Goal: Contribute content: Add original content to the website for others to see

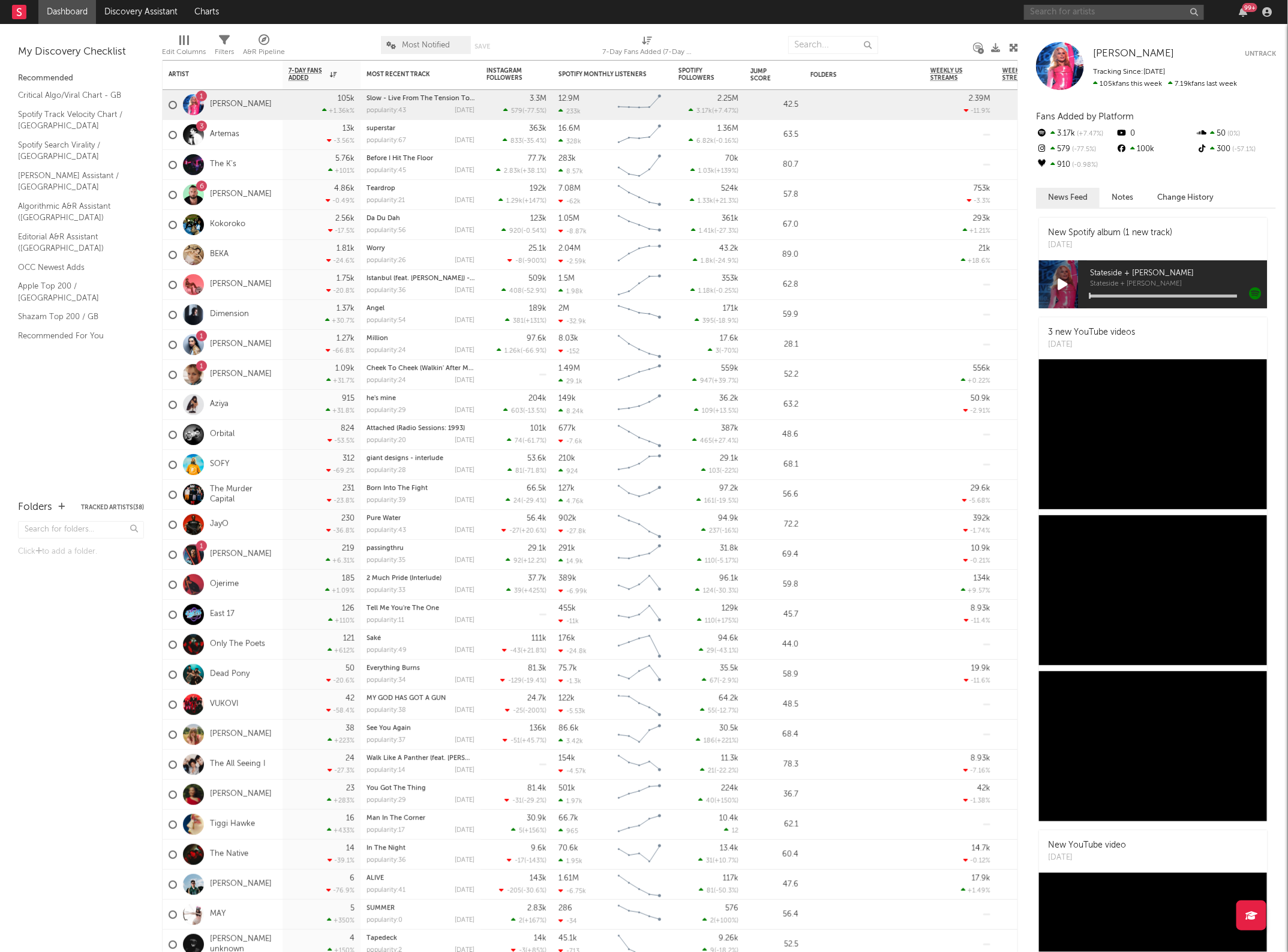
click at [1091, 14] on input "text" at bounding box center [1113, 12] width 180 height 15
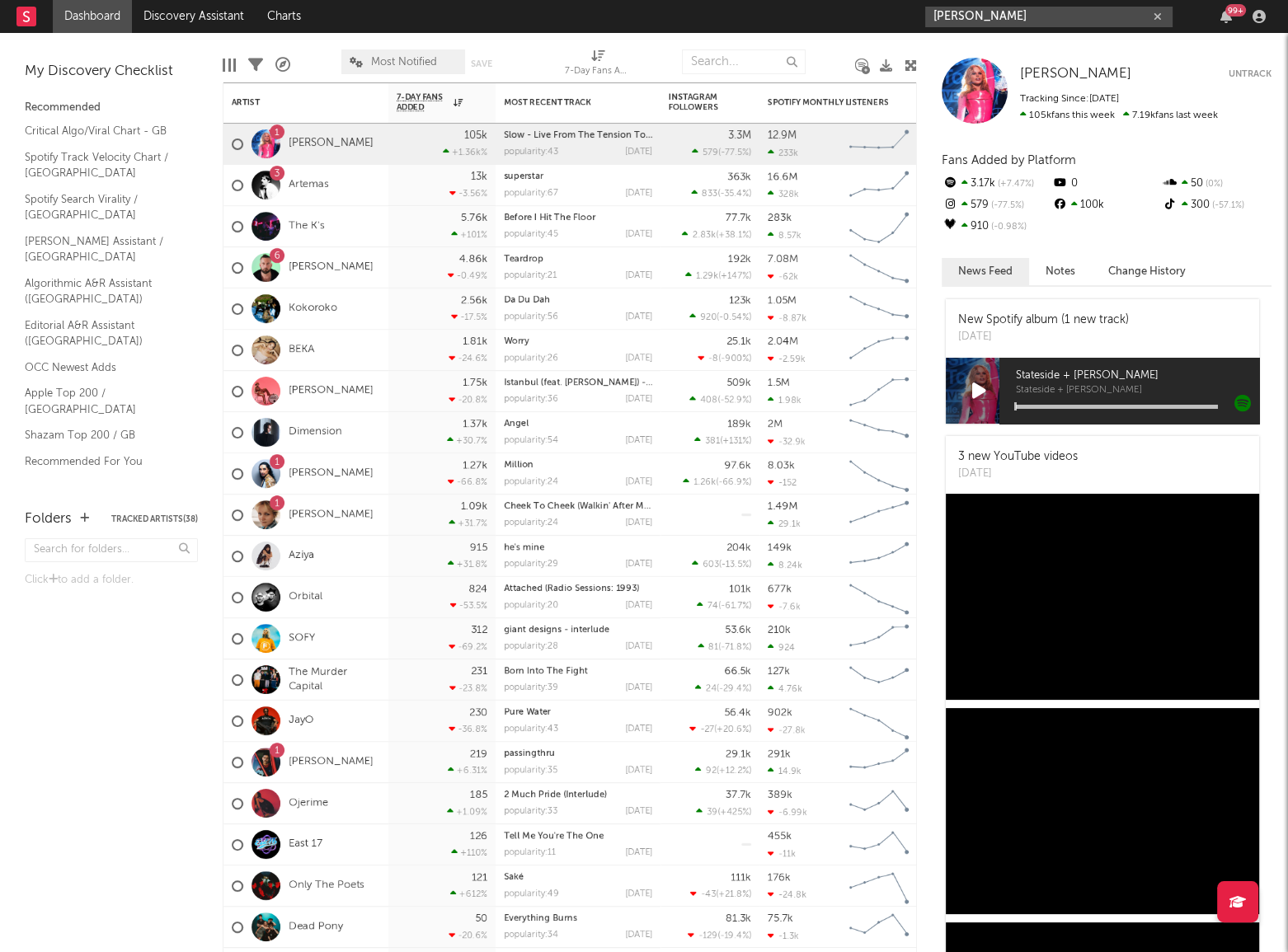
click at [1013, 16] on input "[PERSON_NAME]" at bounding box center [1049, 16] width 247 height 21
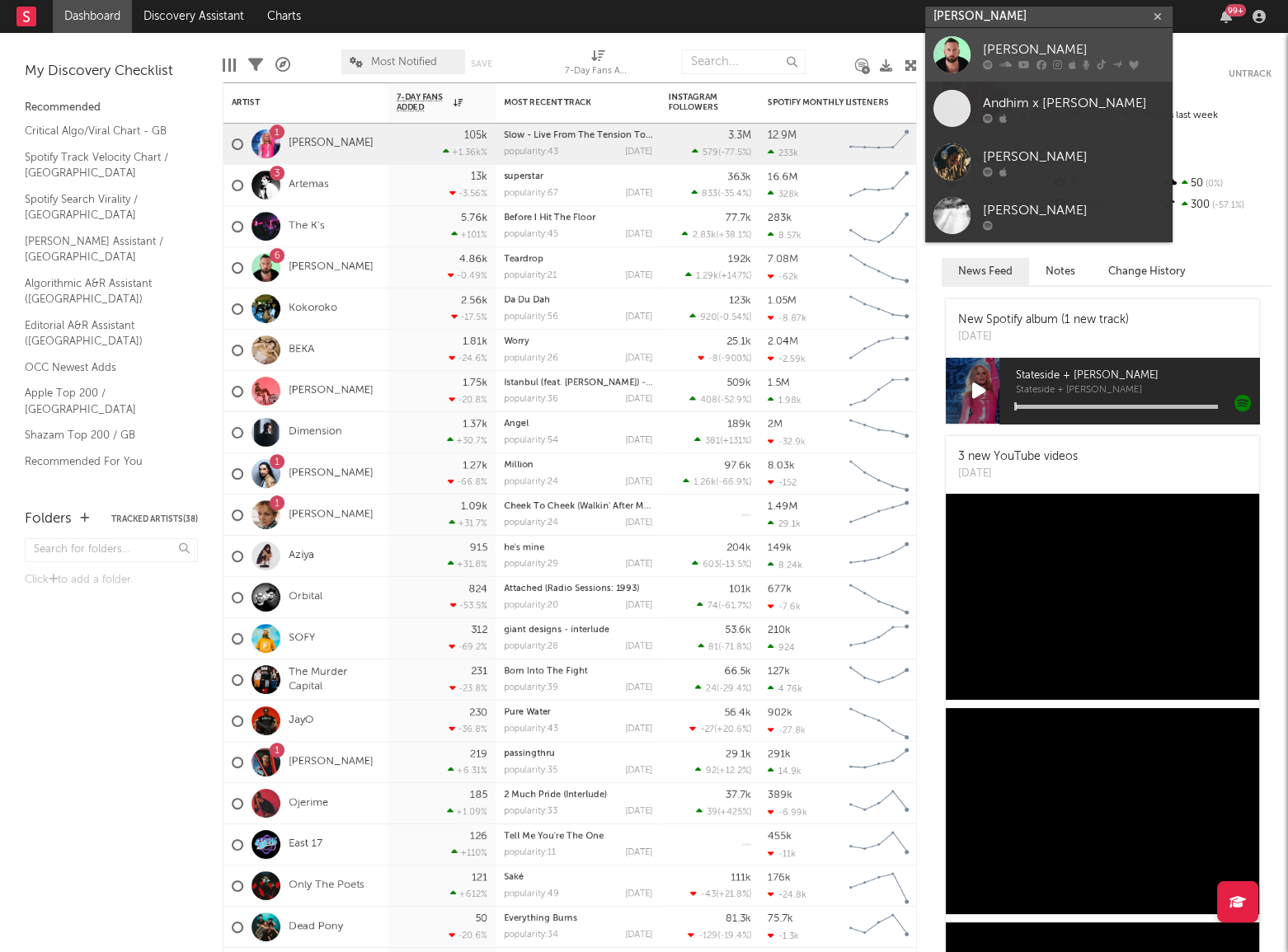
type input "[PERSON_NAME]"
click at [1004, 67] on icon at bounding box center [1006, 64] width 13 height 10
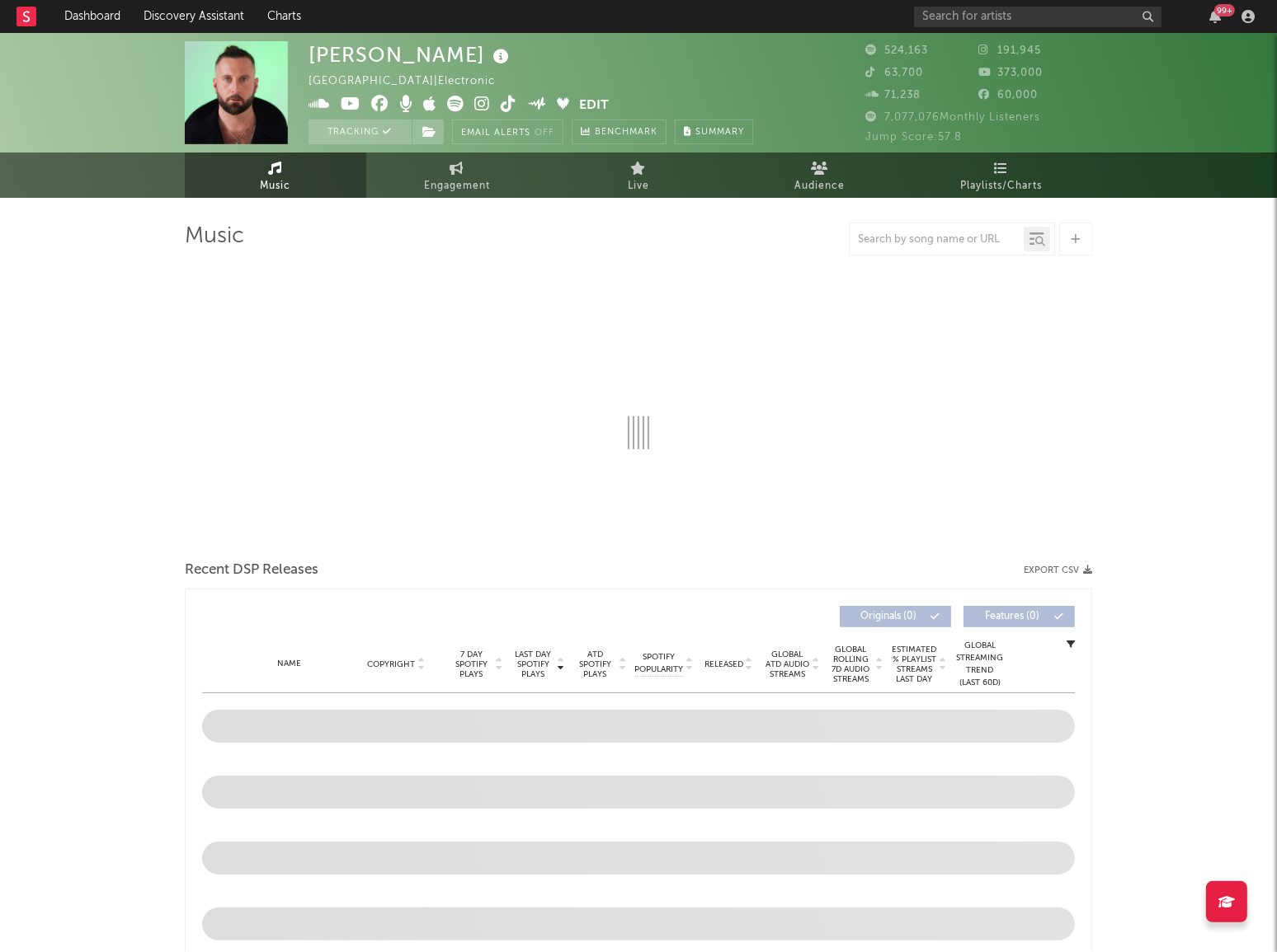
select select "6m"
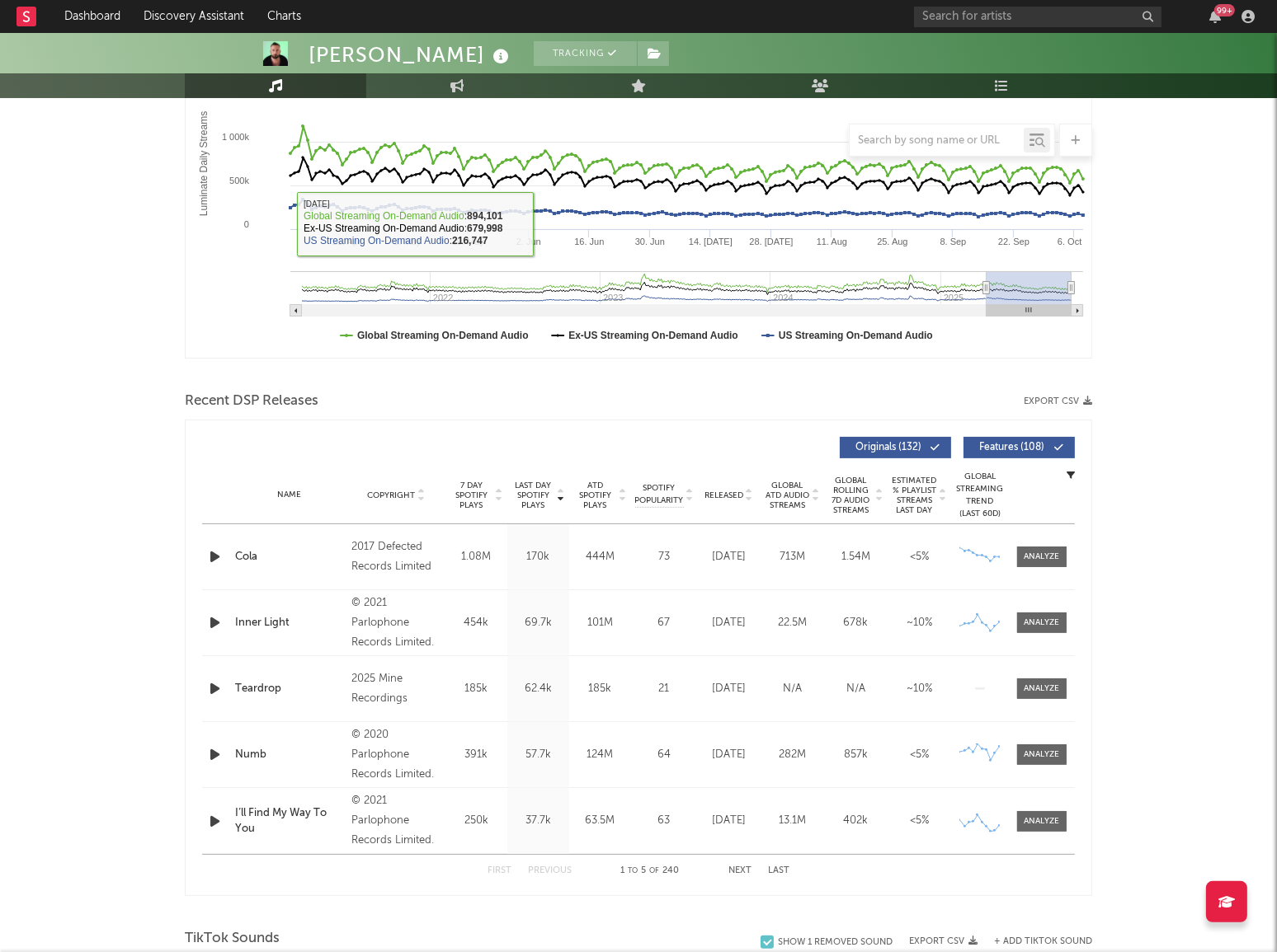
scroll to position [750, 0]
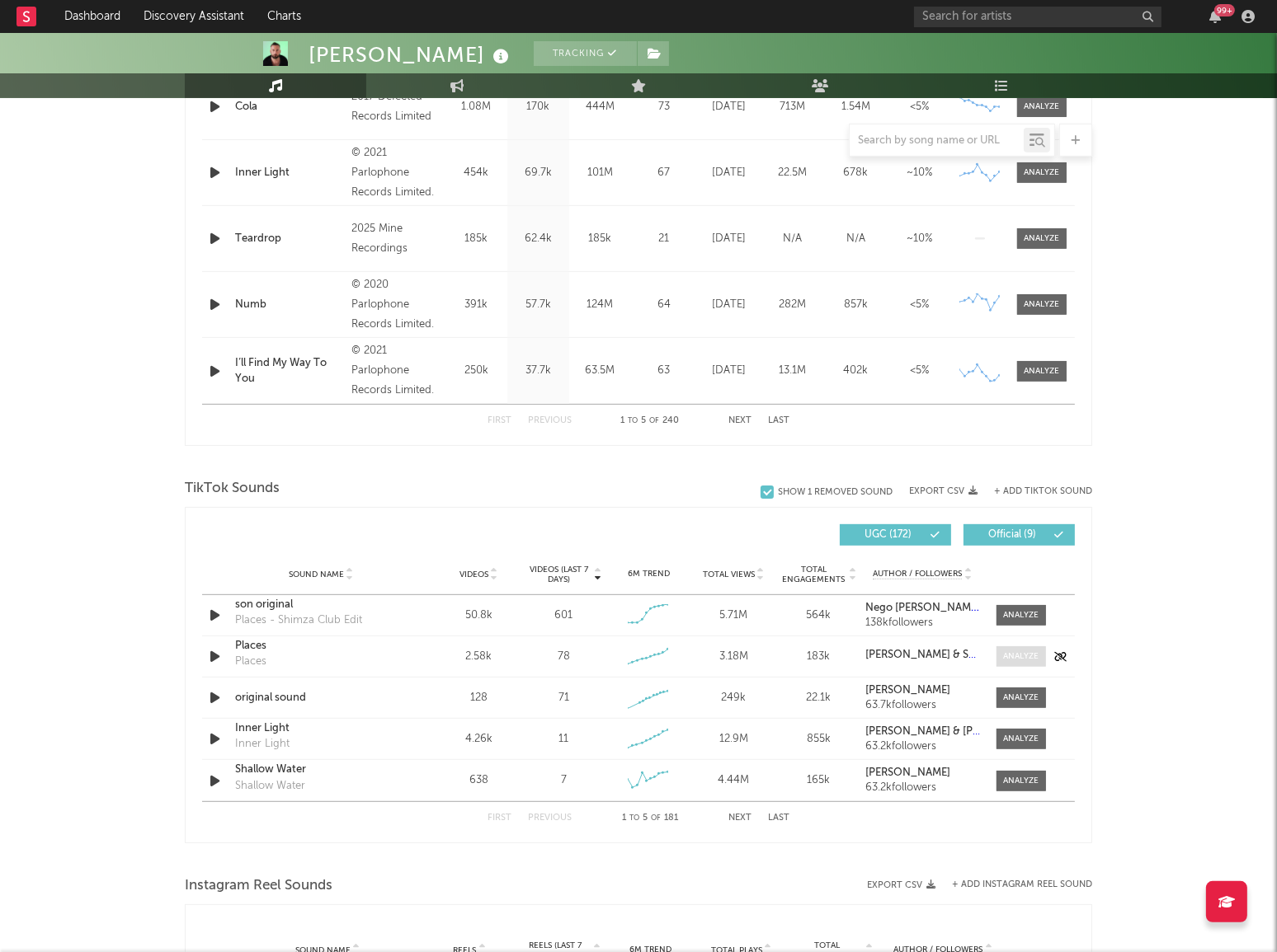
click at [1005, 658] on div at bounding box center [1021, 657] width 36 height 13
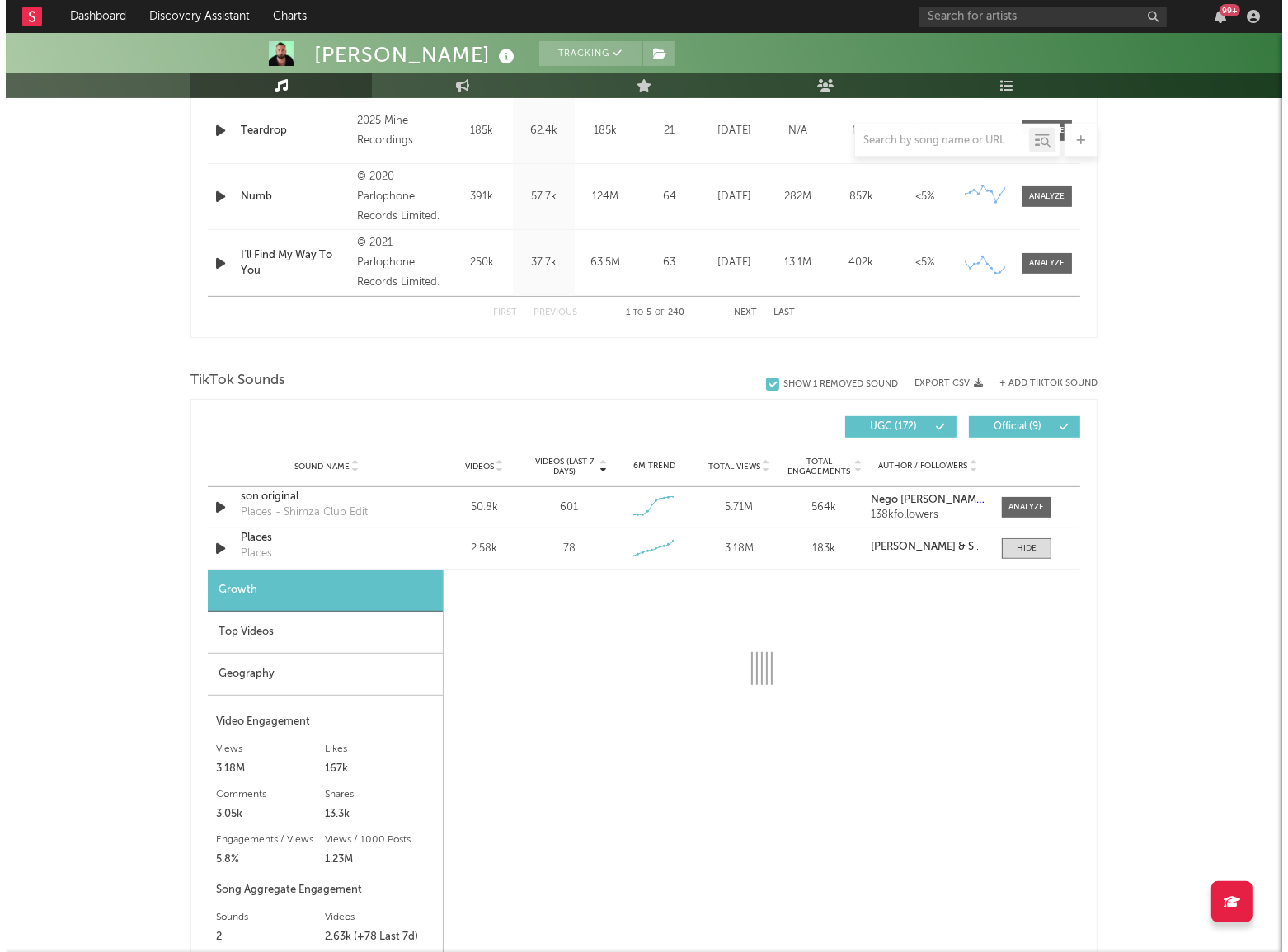
scroll to position [1049, 0]
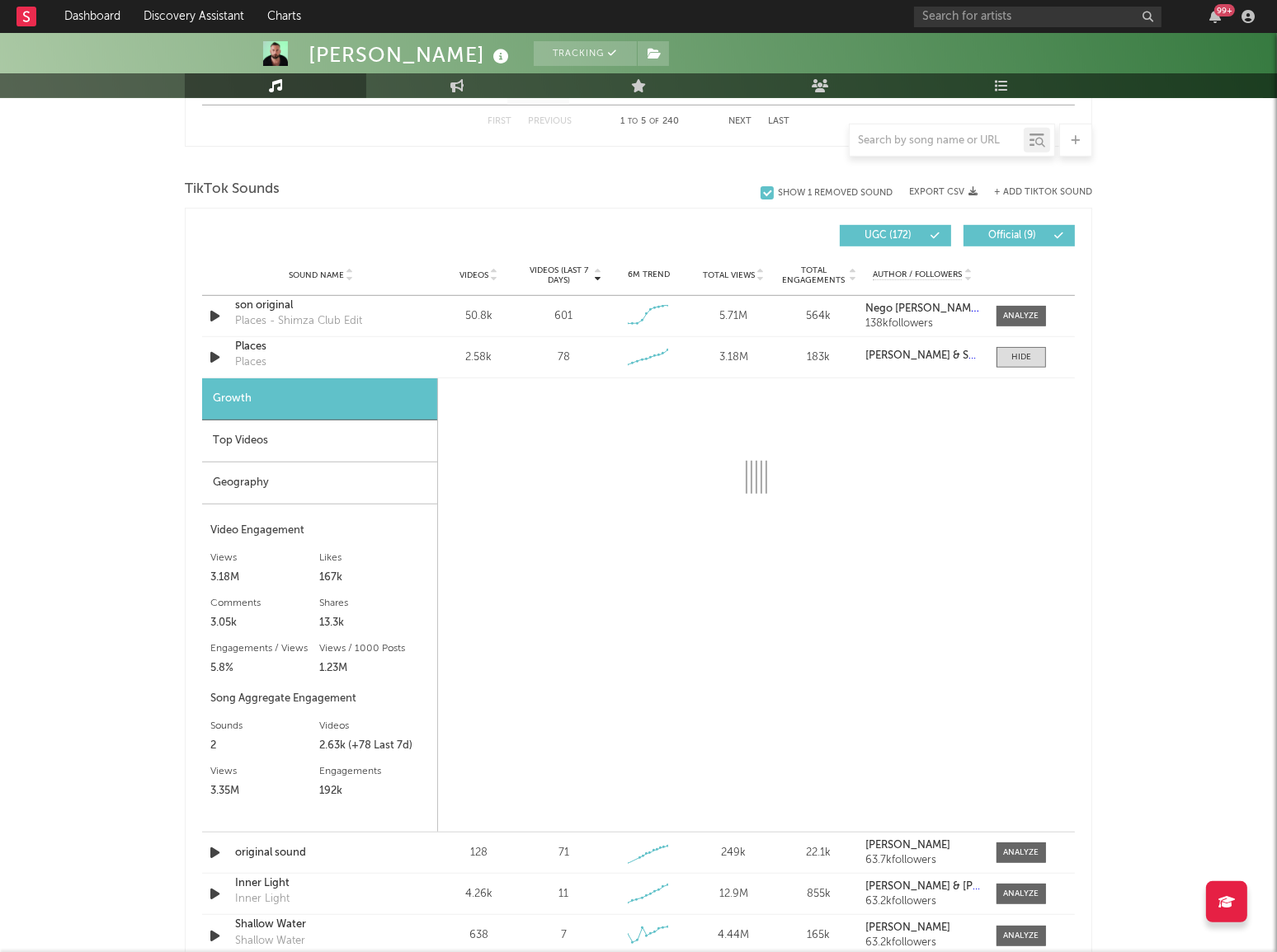
select select "6m"
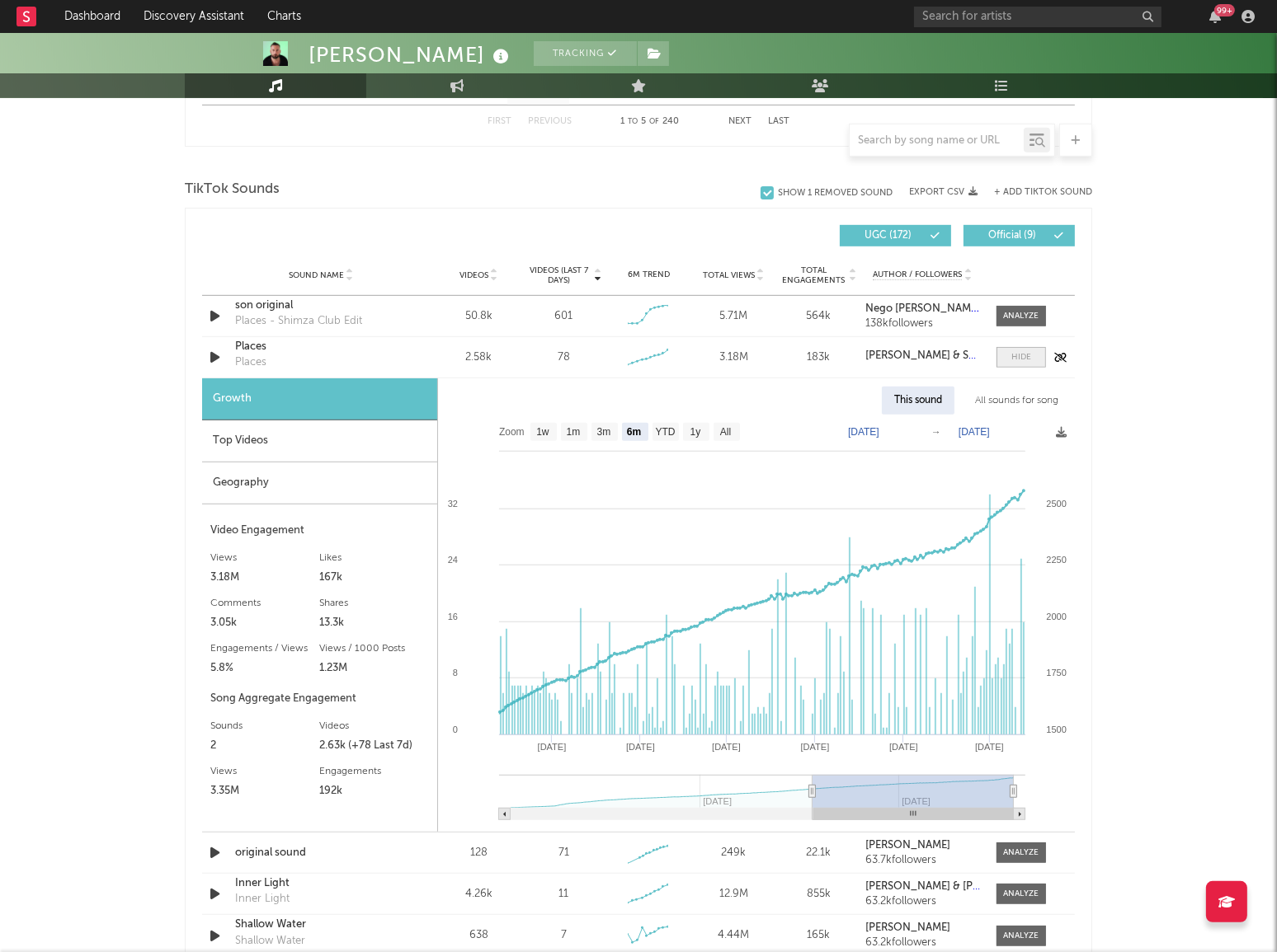
click at [1029, 352] on div at bounding box center [1022, 357] width 20 height 13
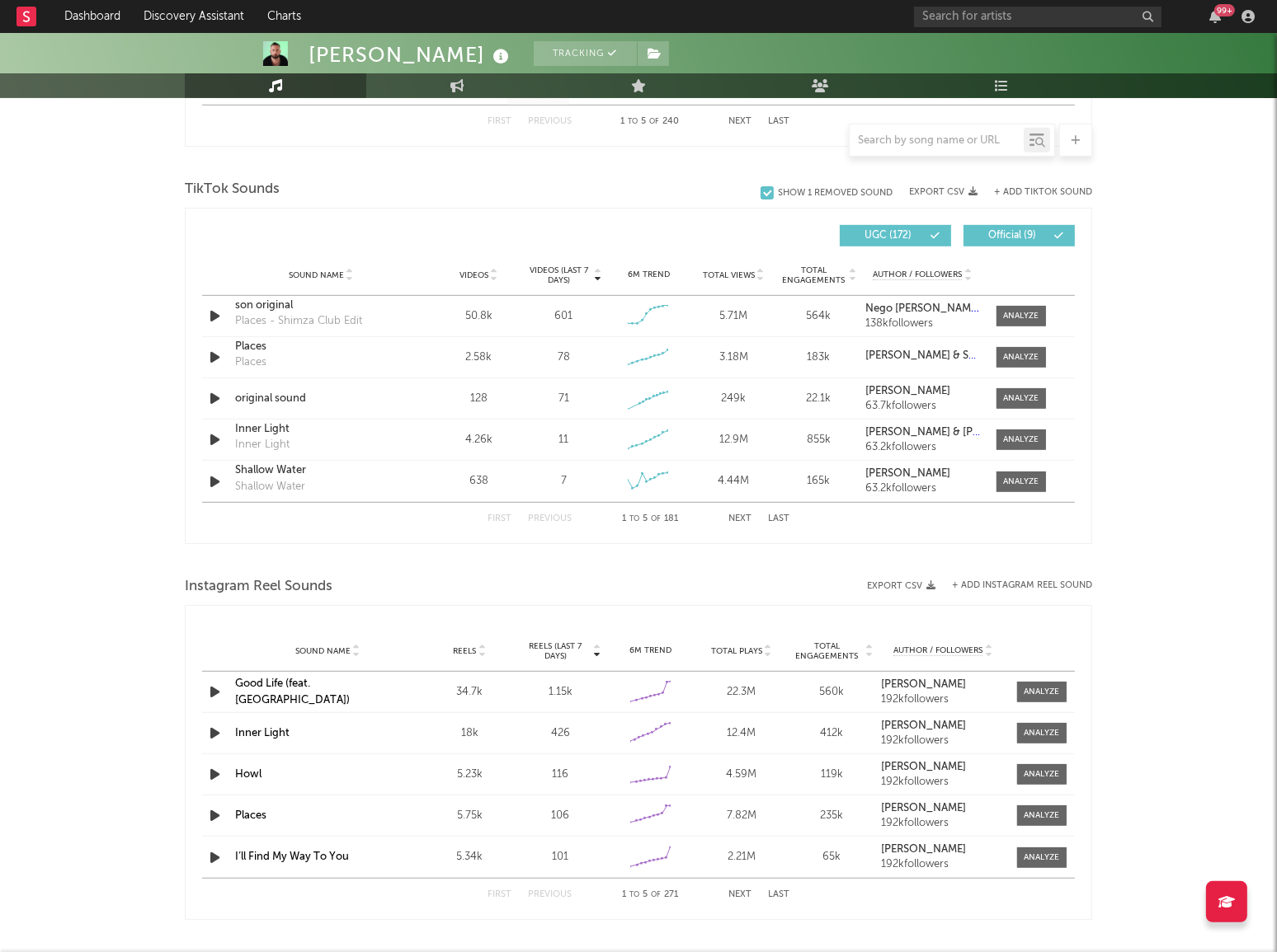
click at [1047, 196] on div "+ Add TikTok Sound" at bounding box center [1034, 192] width 115 height 16
click at [1047, 193] on button "+ Add TikTok Sound" at bounding box center [1043, 192] width 99 height 9
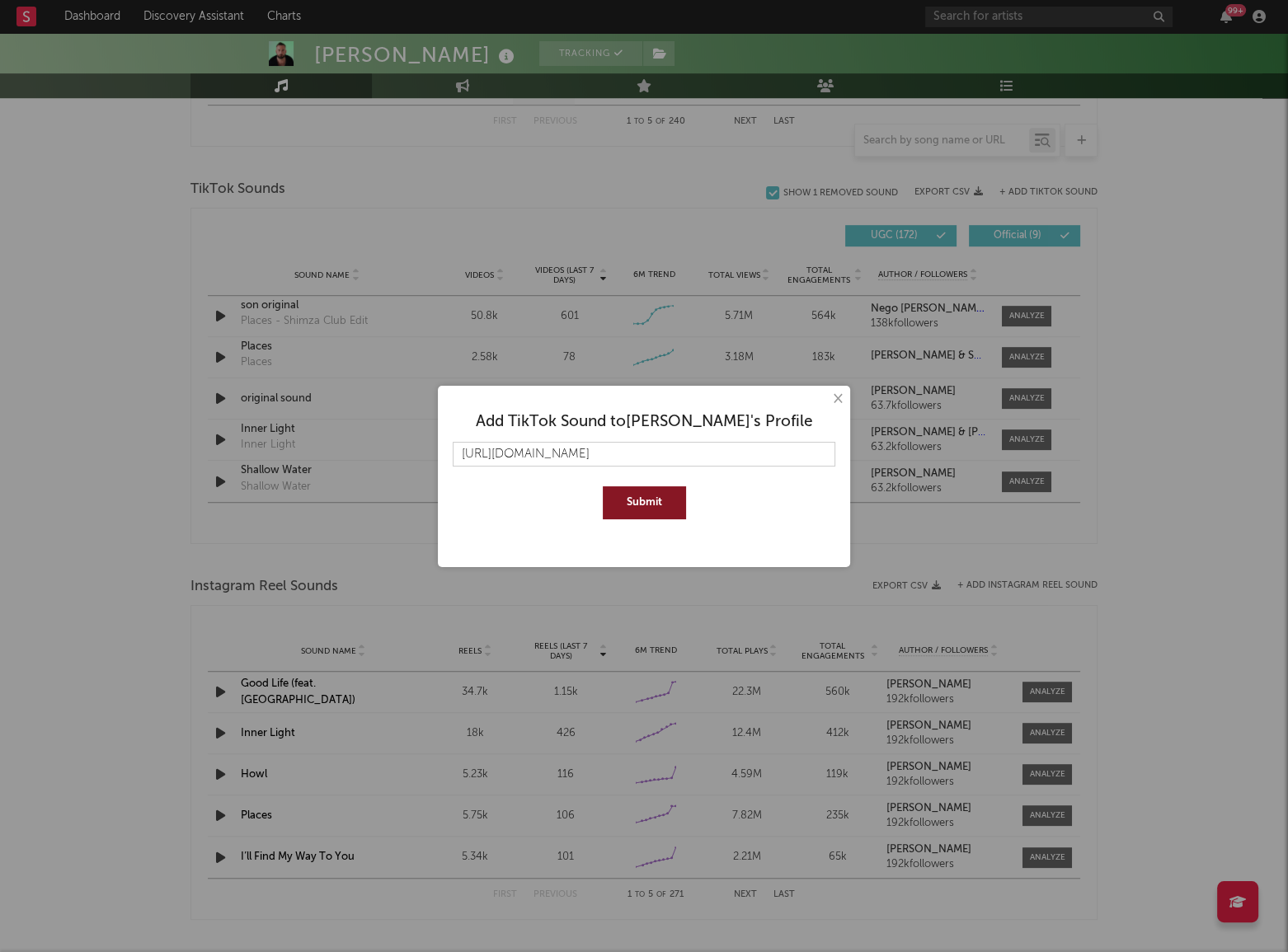
scroll to position [0, 47]
type input "[URL][DOMAIN_NAME]"
click at [659, 495] on button "Submit" at bounding box center [644, 502] width 83 height 33
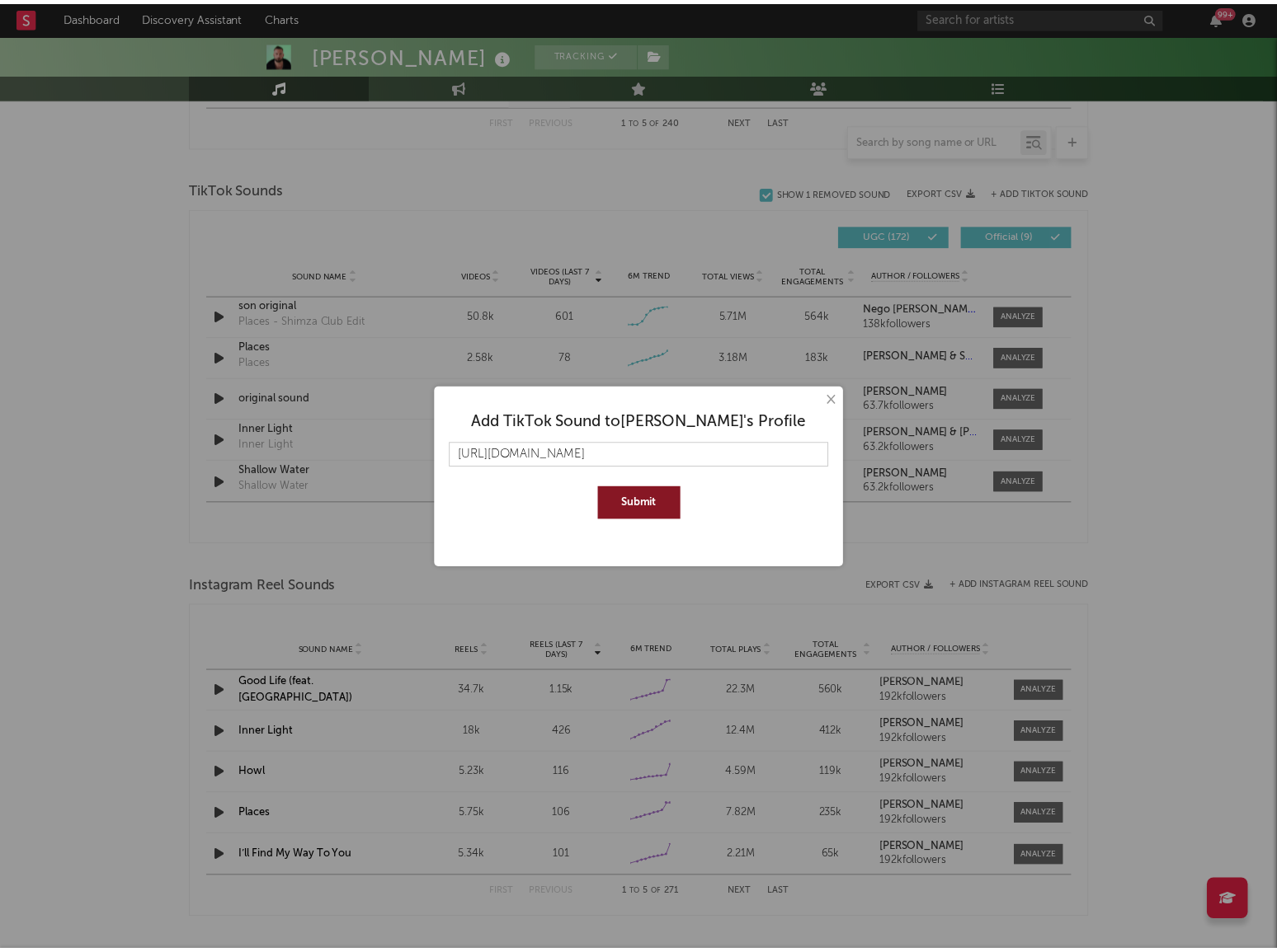
scroll to position [0, 0]
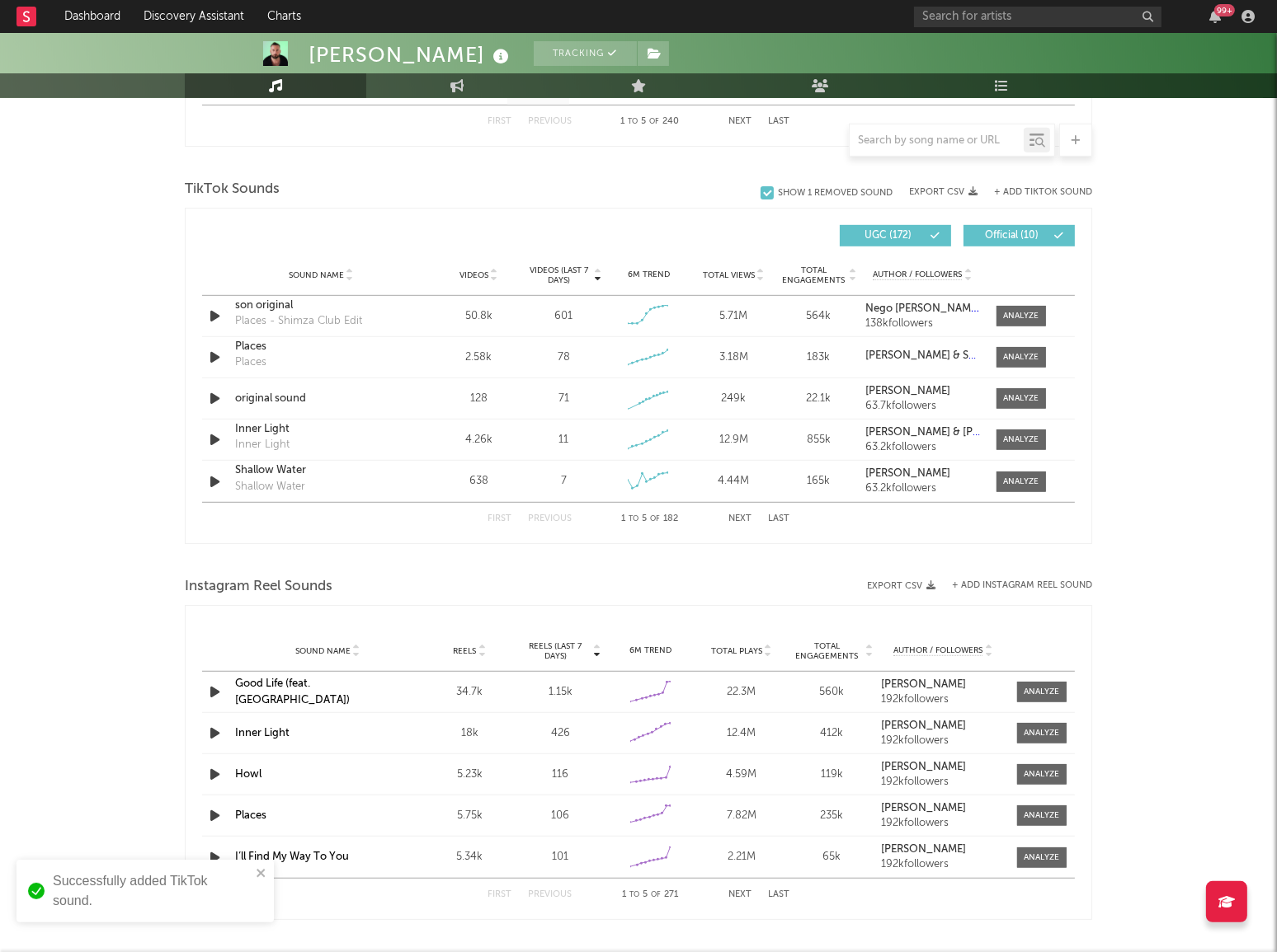
click at [891, 132] on div at bounding box center [936, 140] width 174 height 21
click at [902, 139] on input "text" at bounding box center [936, 140] width 174 height 13
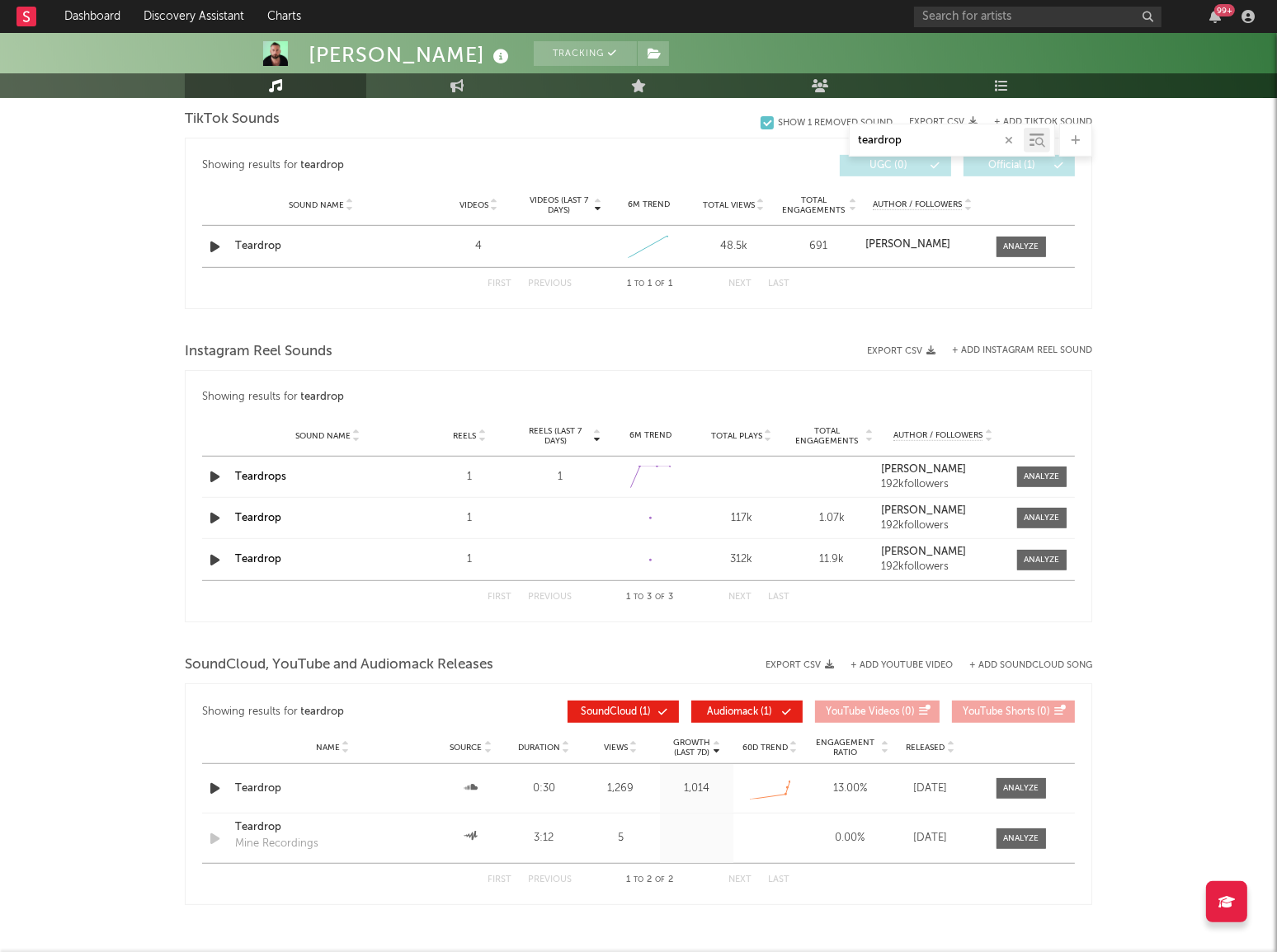
scroll to position [846, 0]
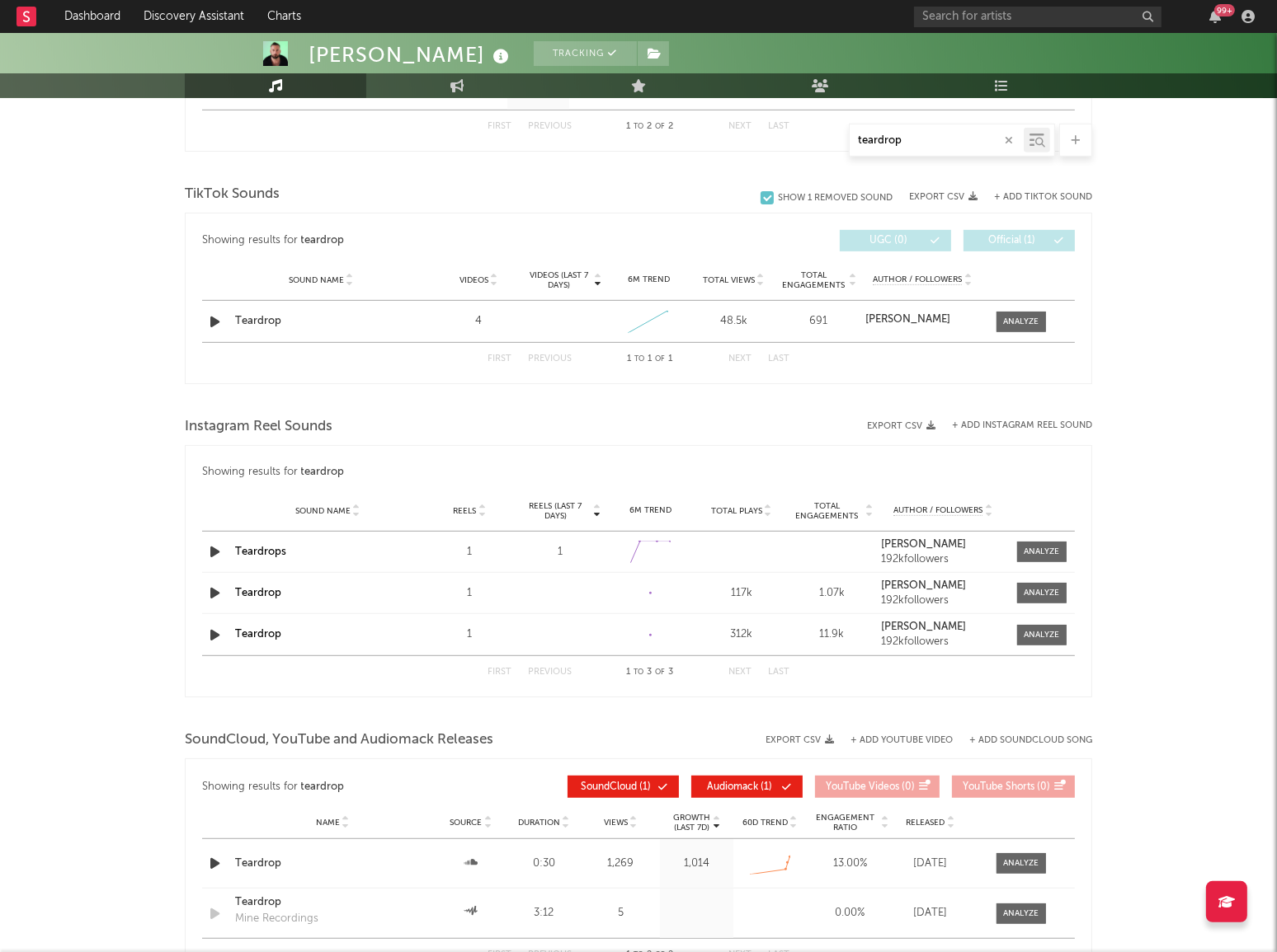
type input "teardrop"
click at [745, 635] on div "312k" at bounding box center [742, 635] width 82 height 16
click at [741, 594] on div "117k" at bounding box center [742, 594] width 82 height 16
click at [249, 590] on link "Teardrop" at bounding box center [258, 594] width 47 height 11
click at [279, 632] on div "Teardrop" at bounding box center [327, 635] width 185 height 16
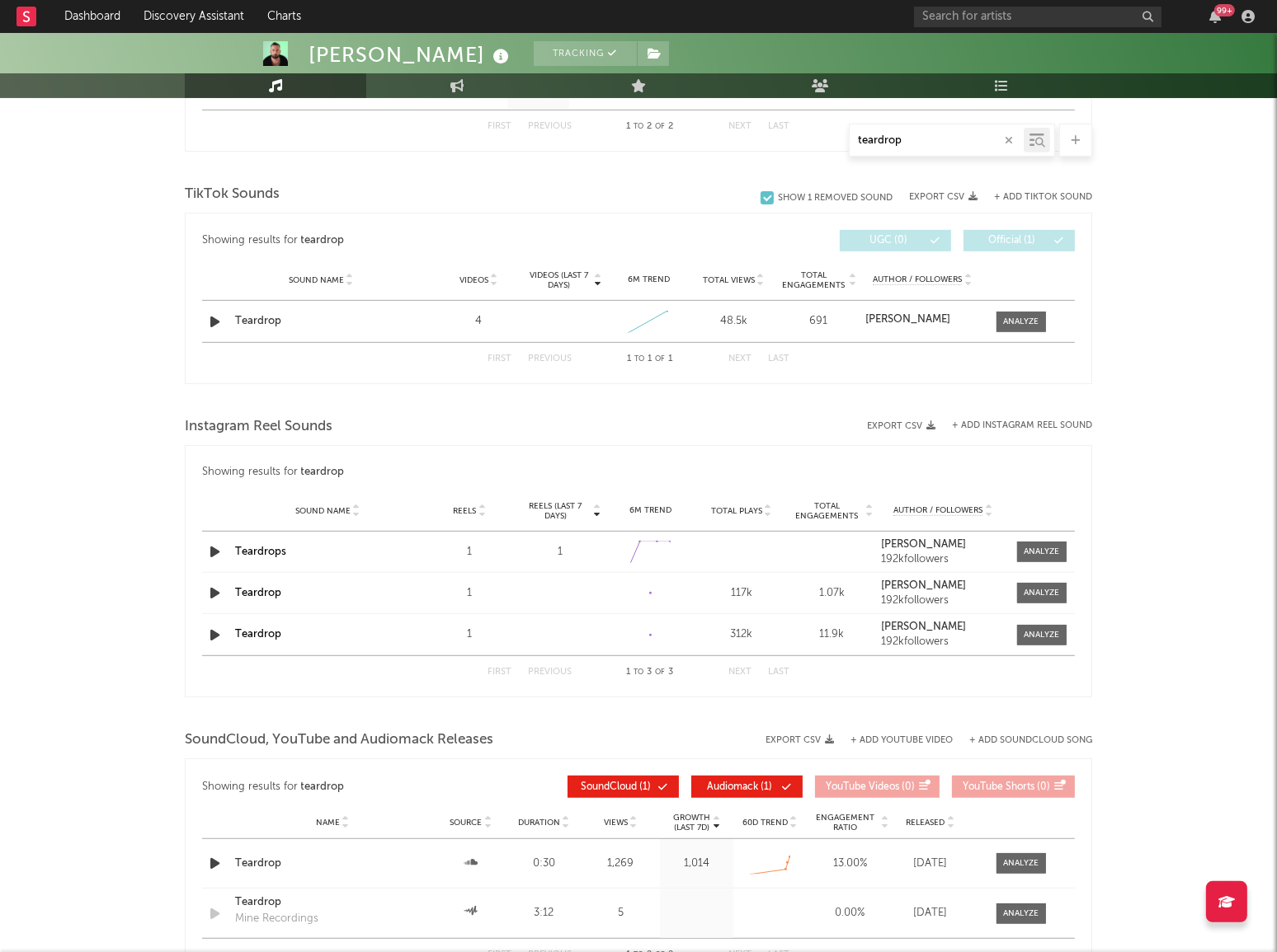
click at [254, 634] on link "Teardrop" at bounding box center [258, 635] width 47 height 11
click at [769, 684] on div "First Previous 1 to 3 of 3 Next Last" at bounding box center [638, 672] width 302 height 32
click at [284, 599] on div "Teardrop" at bounding box center [327, 594] width 185 height 16
click at [264, 592] on link "Teardrop" at bounding box center [258, 594] width 47 height 11
click at [287, 315] on div "Teardrop" at bounding box center [321, 322] width 172 height 16
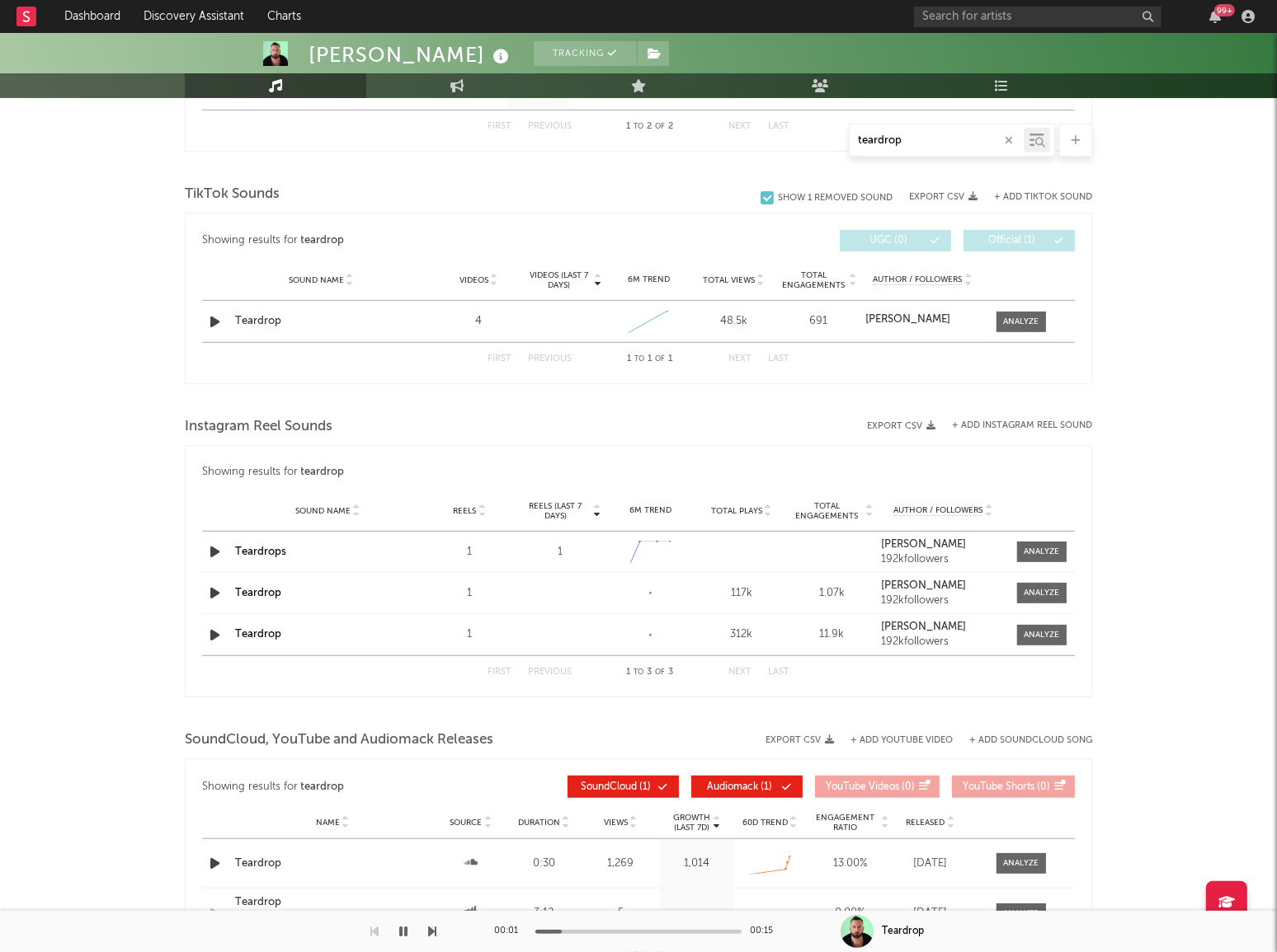
click at [404, 929] on icon "button" at bounding box center [403, 932] width 8 height 13
